Goal: Task Accomplishment & Management: Manage account settings

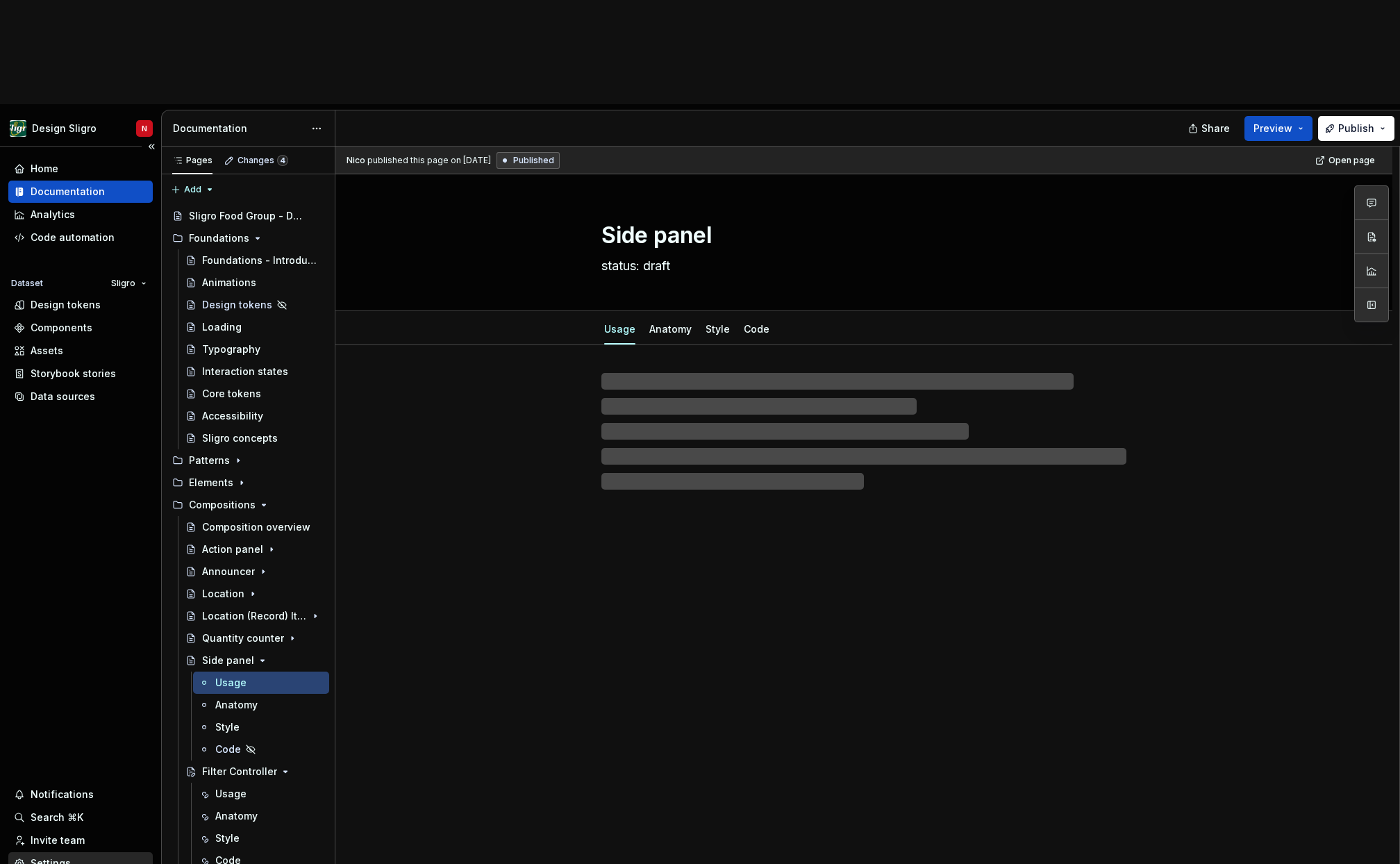
click at [53, 857] on div "Settings" at bounding box center [51, 863] width 41 height 14
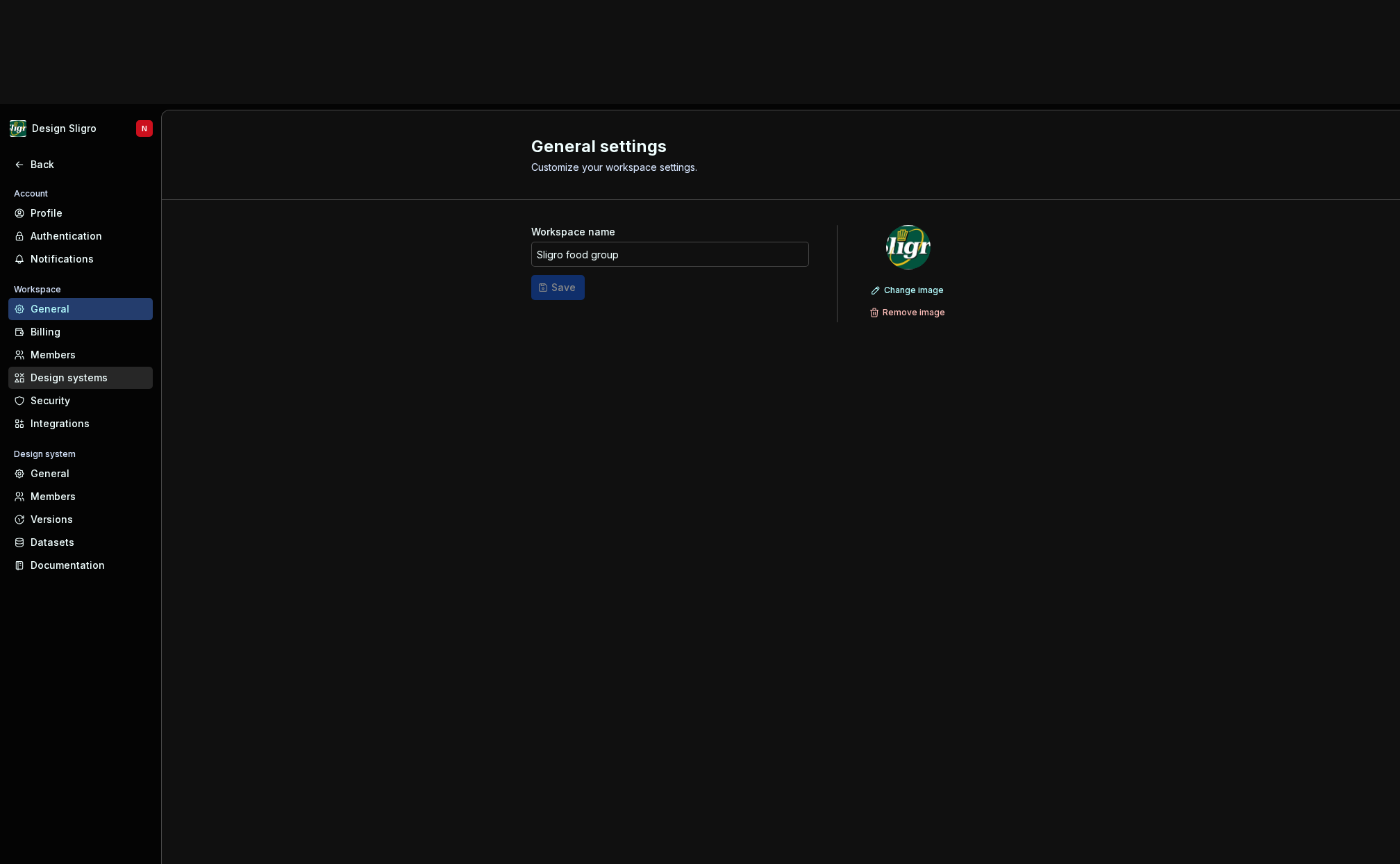
click at [61, 371] on div "Design systems" at bounding box center [89, 377] width 117 height 14
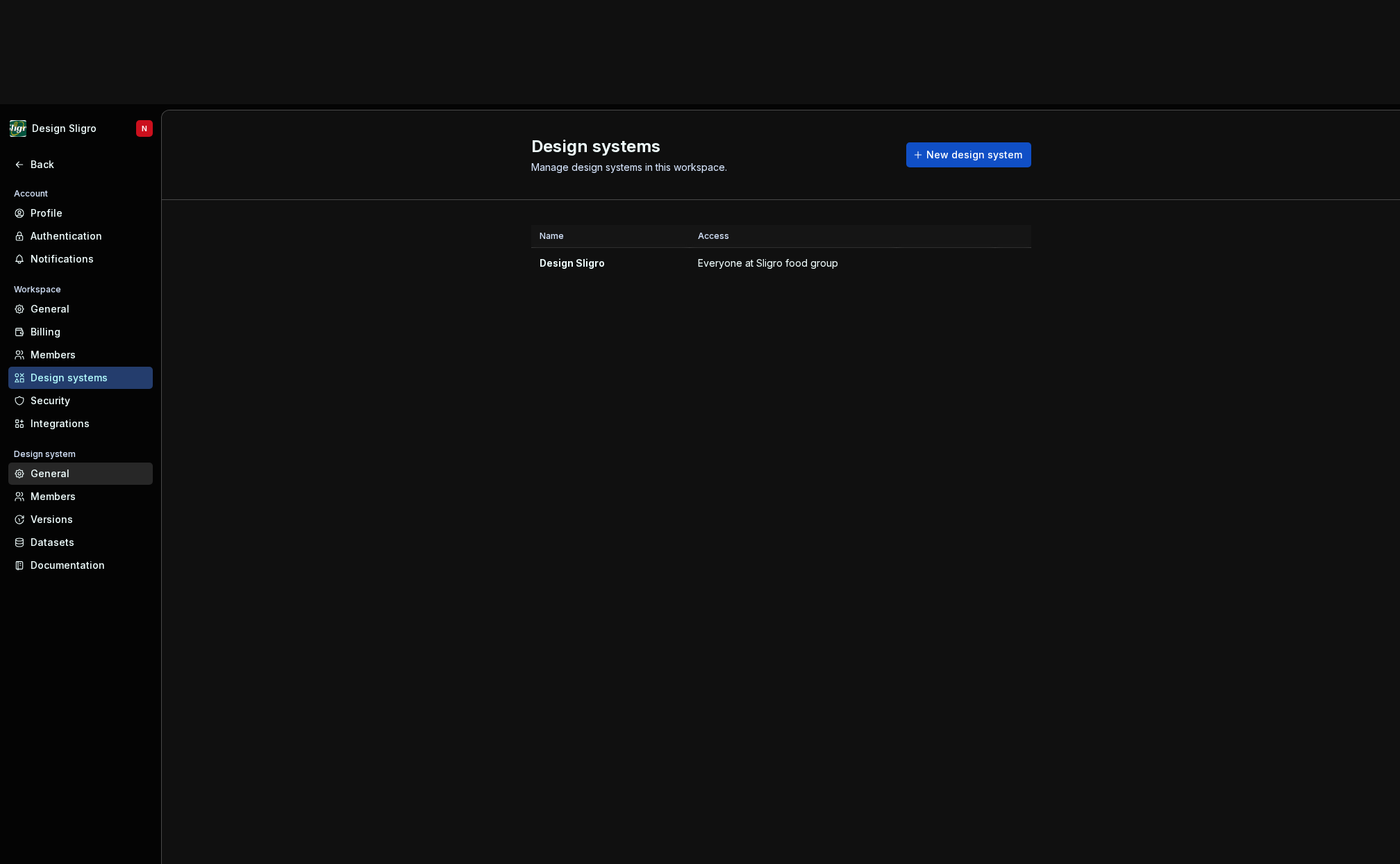
click at [51, 467] on div "General" at bounding box center [89, 473] width 117 height 14
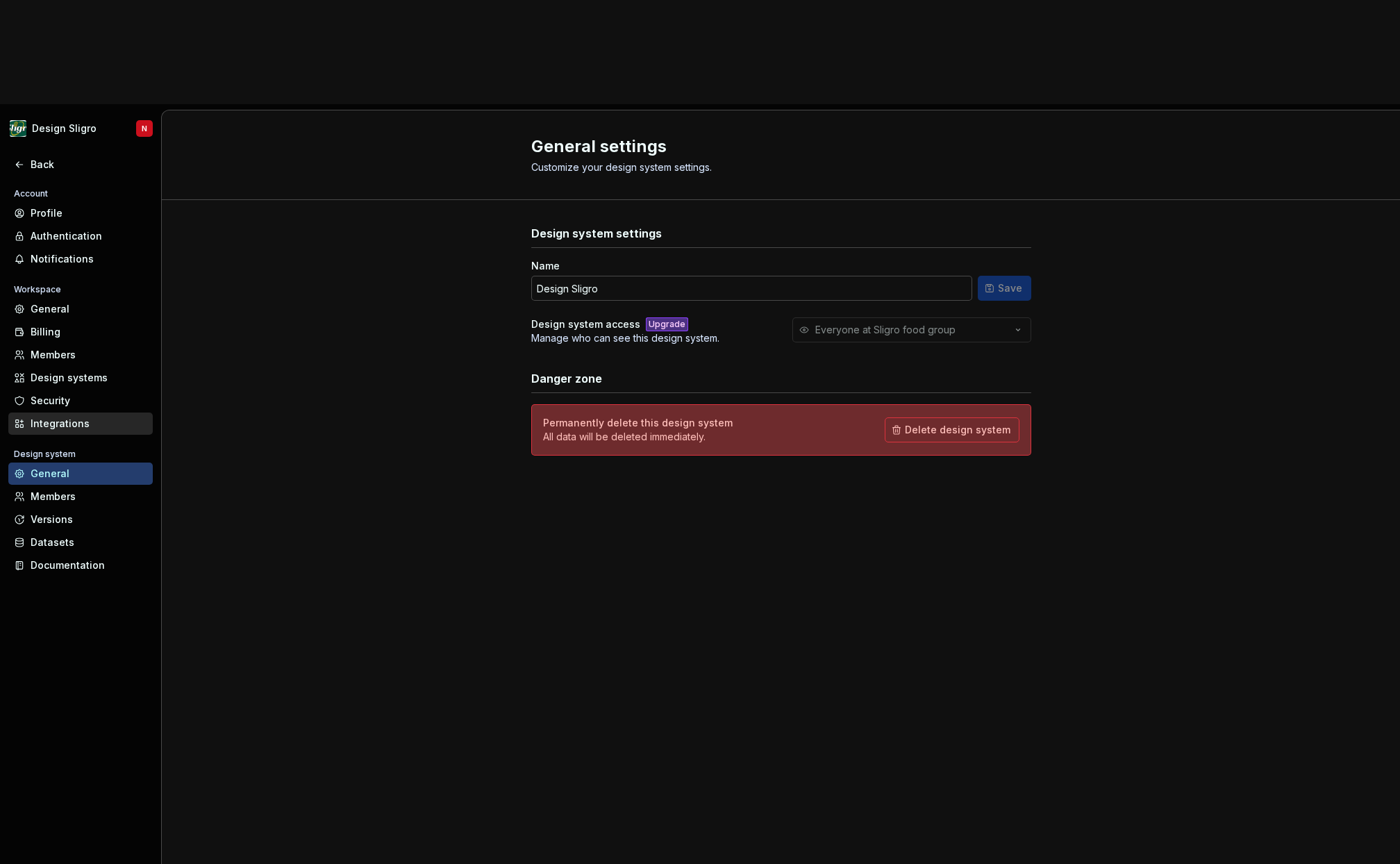
click at [52, 417] on div "Integrations" at bounding box center [89, 423] width 117 height 14
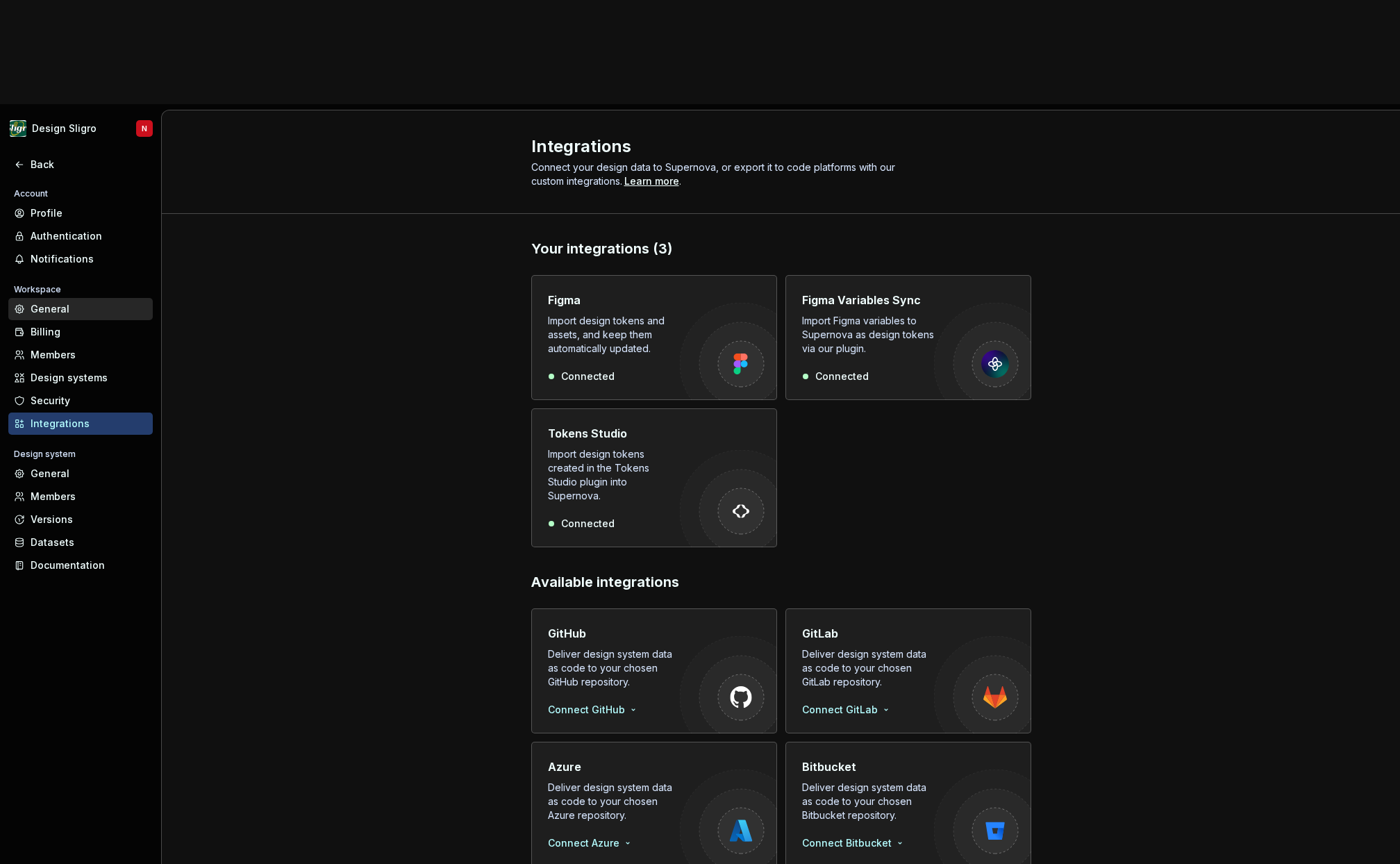
click at [40, 302] on div "General" at bounding box center [89, 309] width 117 height 14
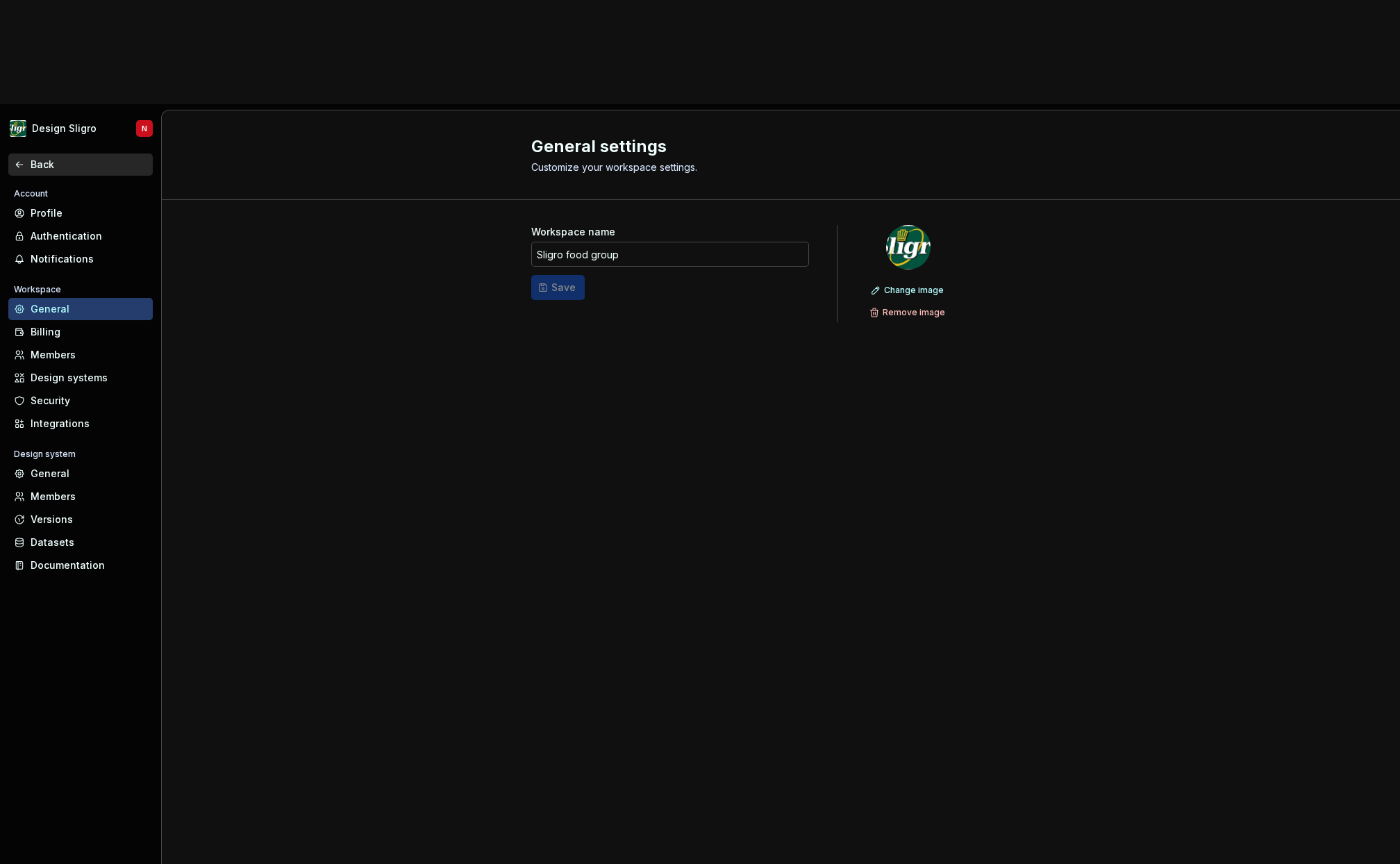
click at [16, 159] on icon at bounding box center [19, 165] width 11 height 11
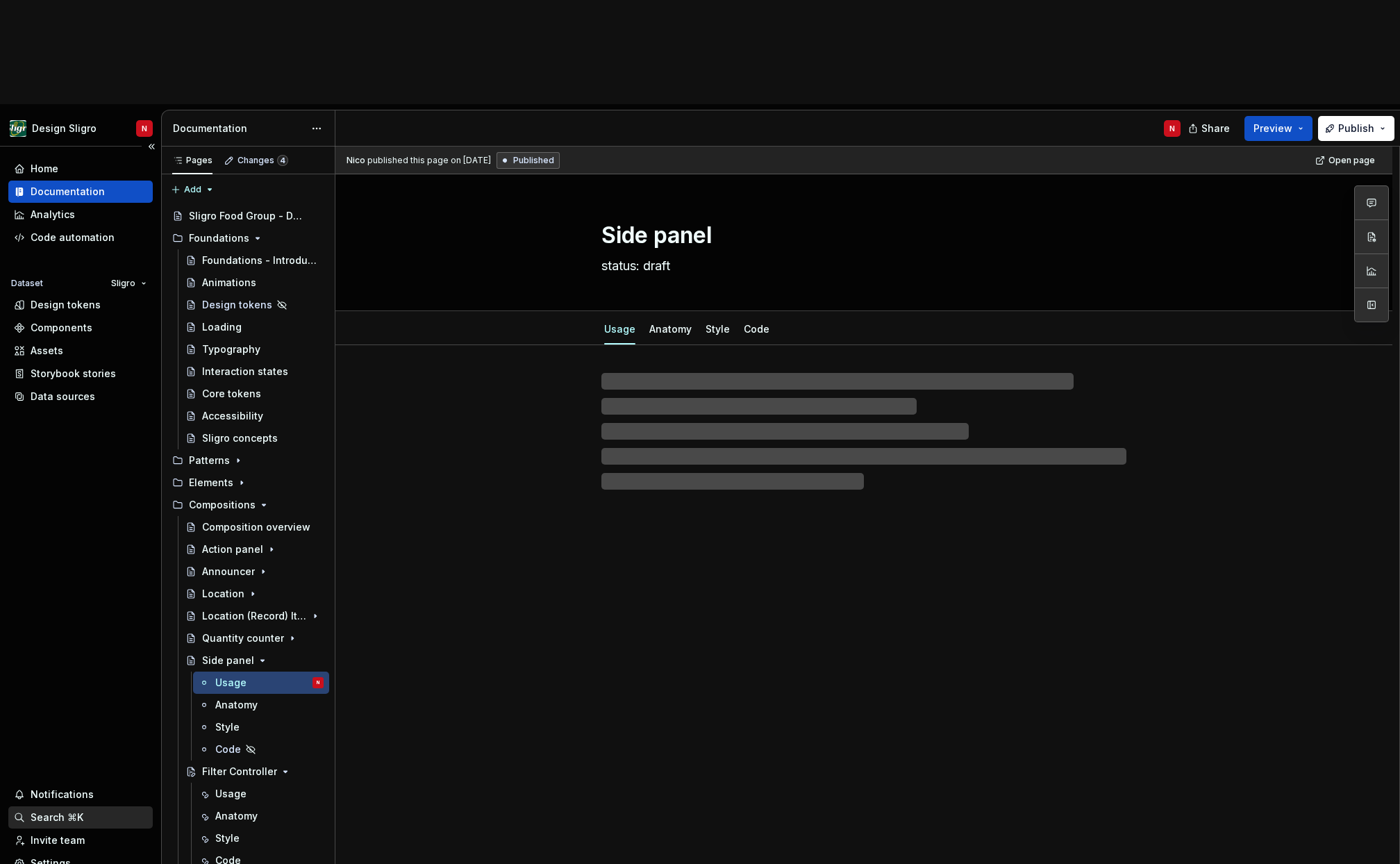
type textarea "*"
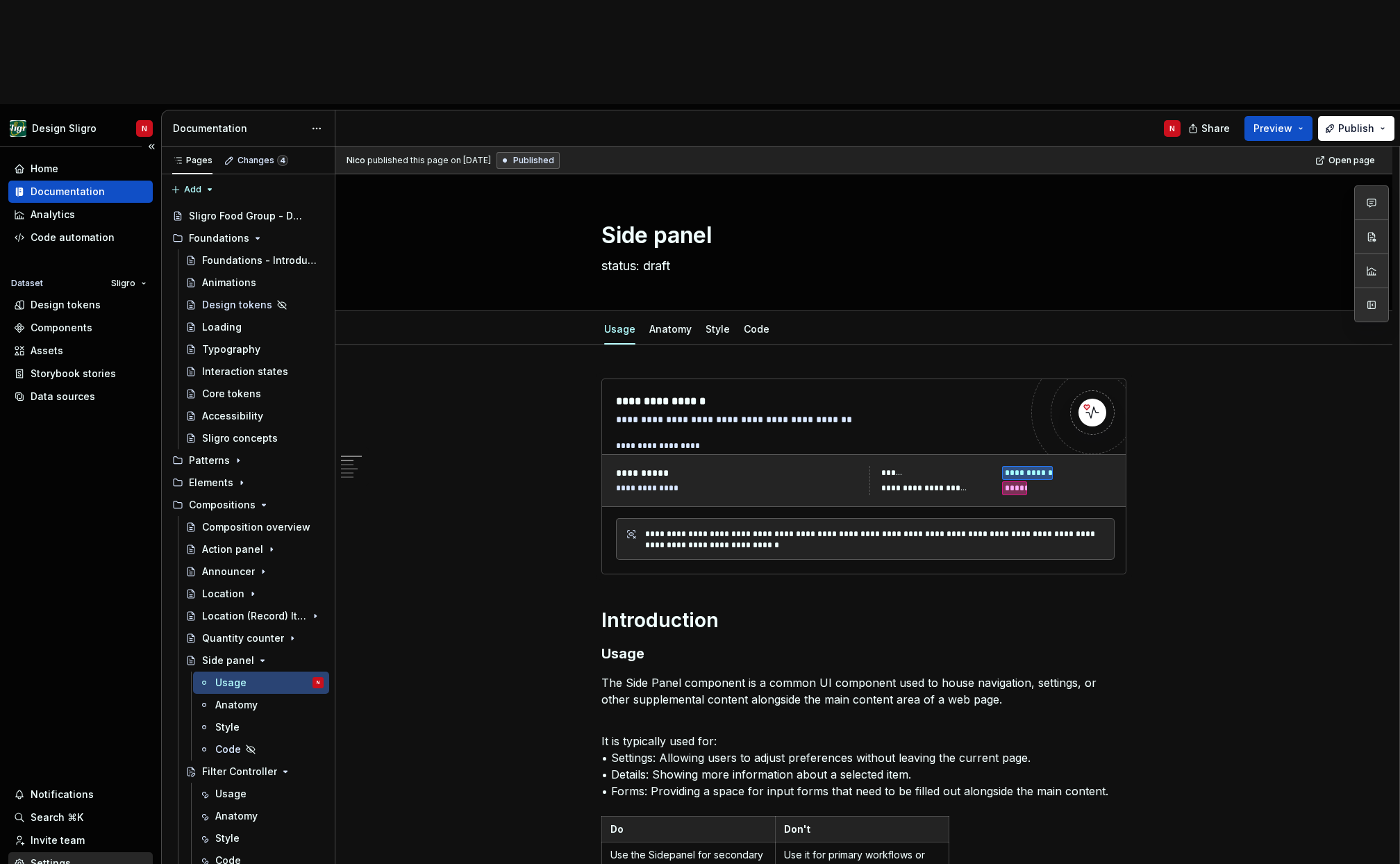
click at [55, 857] on div "Settings" at bounding box center [51, 863] width 41 height 14
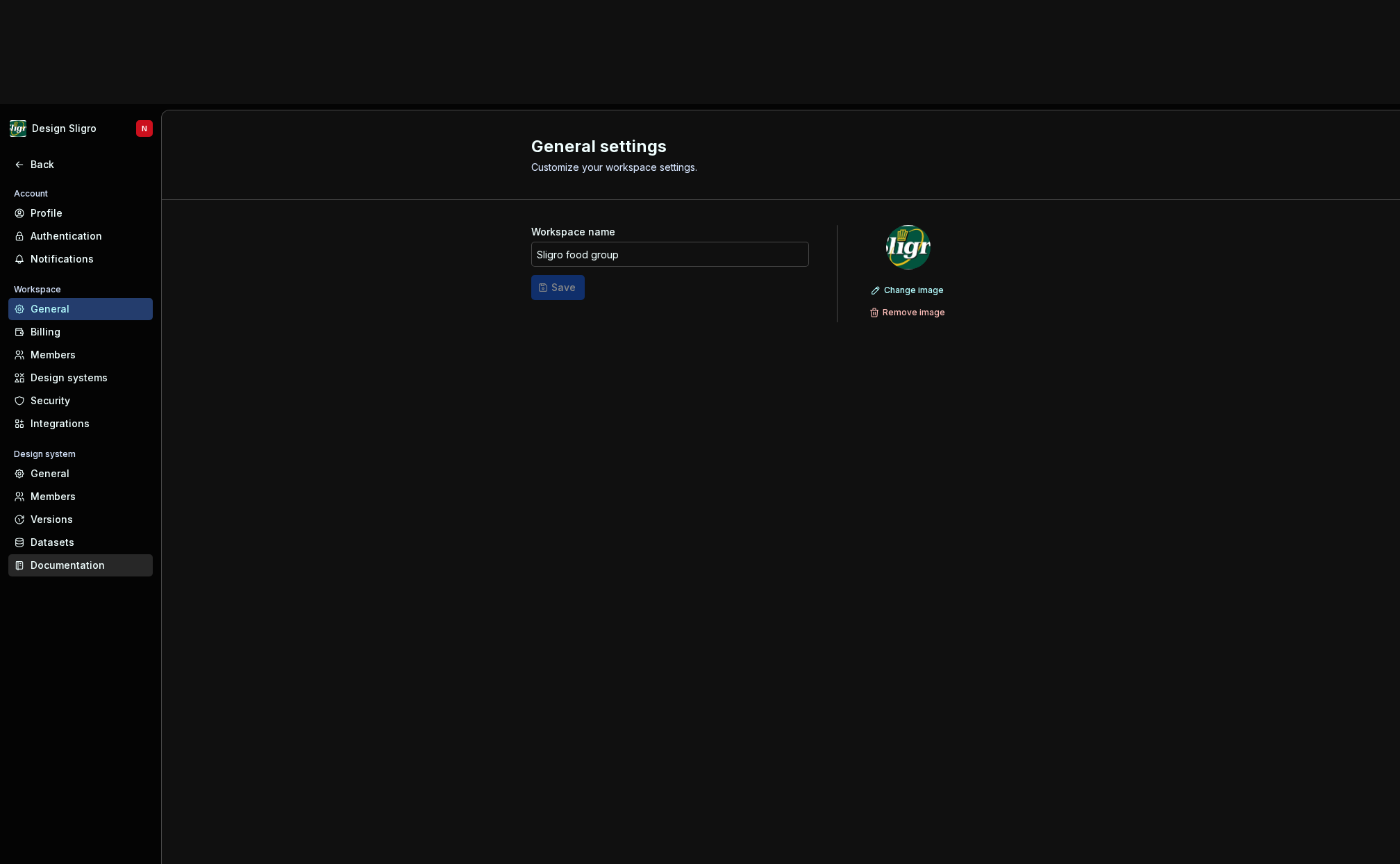
click at [53, 555] on div "Documentation" at bounding box center [80, 565] width 145 height 23
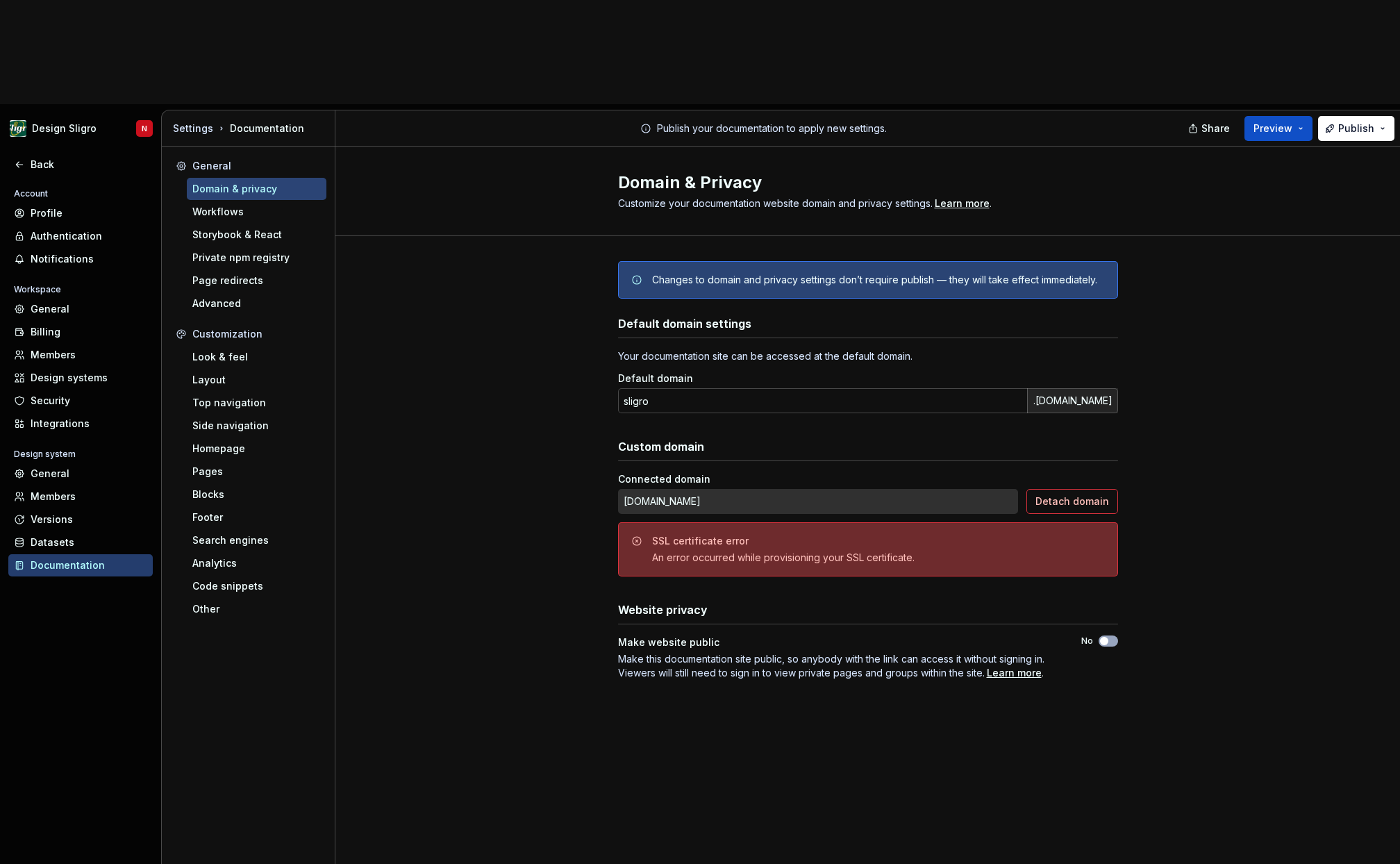
click at [713, 489] on div "[DOMAIN_NAME]" at bounding box center [818, 502] width 400 height 25
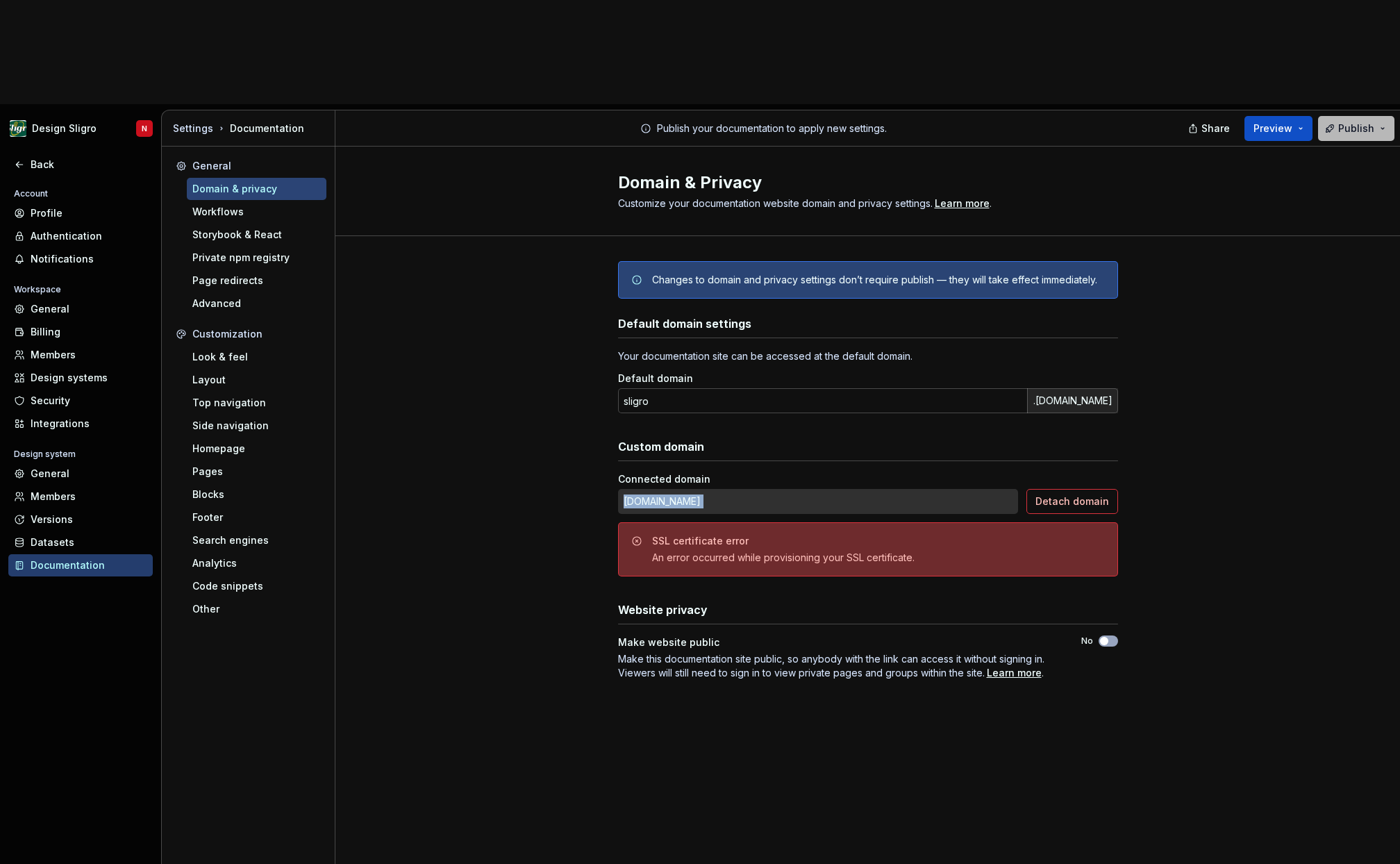
click at [1380, 116] on button "Publish" at bounding box center [1356, 128] width 76 height 25
click at [1298, 342] on div "Changes to domain and privacy settings don’t require publish — they will take e…" at bounding box center [867, 484] width 1064 height 497
